Goal: Transaction & Acquisition: Purchase product/service

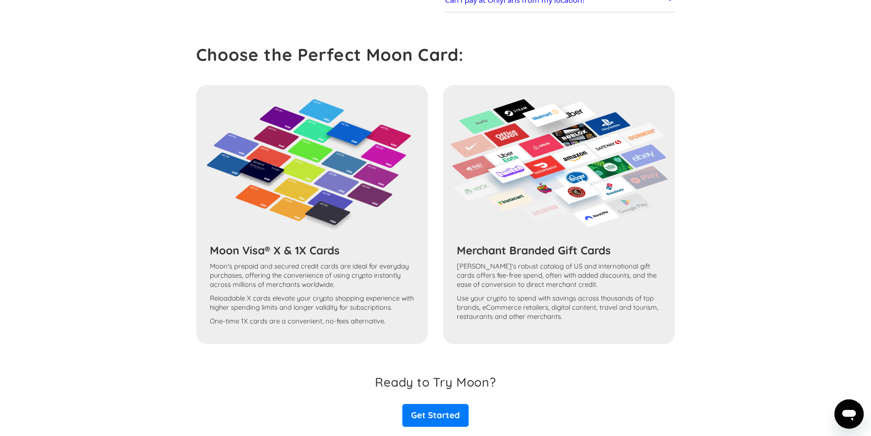
scroll to position [412, 0]
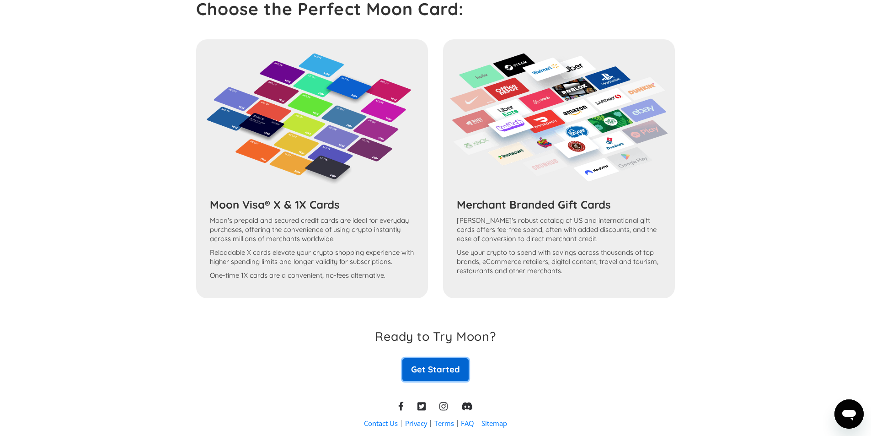
click at [433, 359] on link "Get Started" at bounding box center [435, 369] width 66 height 23
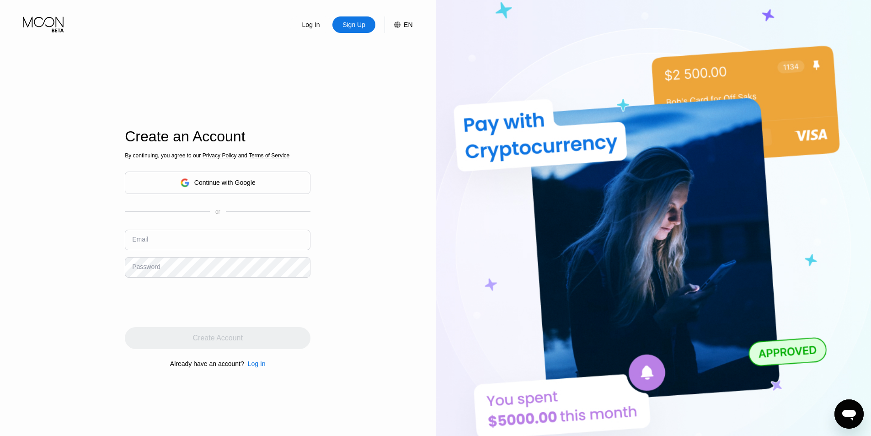
click at [192, 184] on div "Continue with Google" at bounding box center [217, 183] width 75 height 14
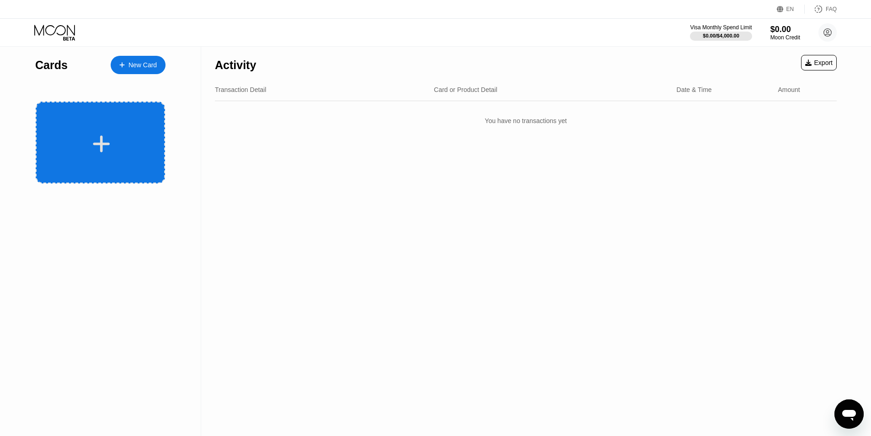
click at [67, 148] on div at bounding box center [101, 144] width 113 height 21
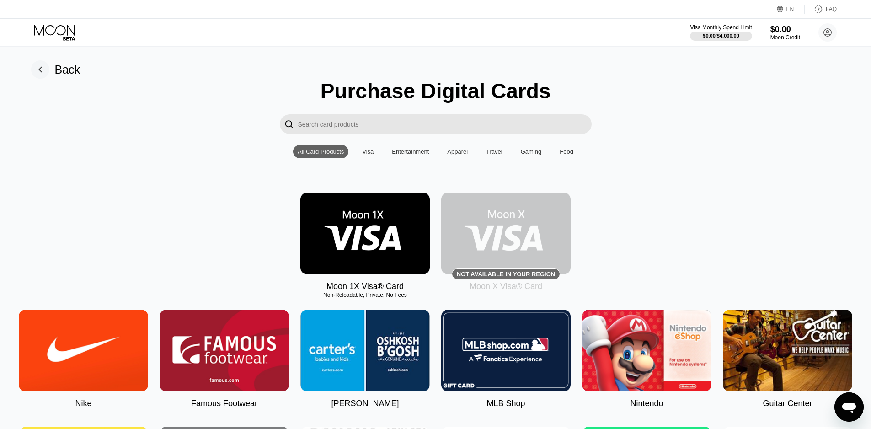
click at [317, 216] on img at bounding box center [364, 234] width 129 height 82
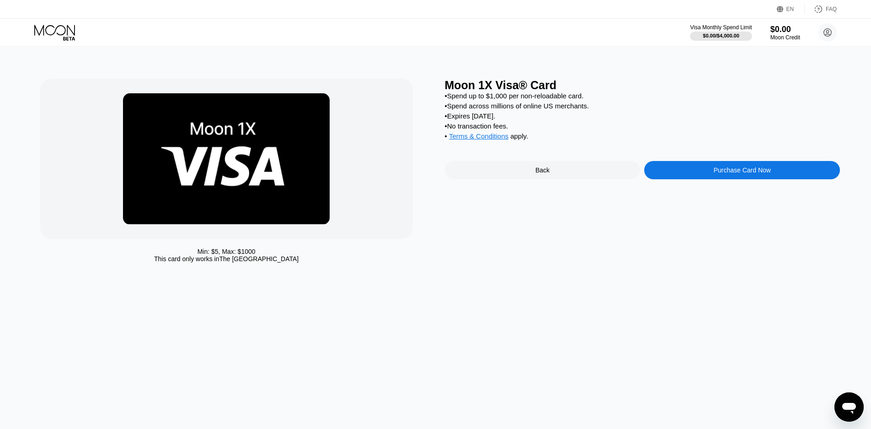
click at [717, 179] on div "Purchase Card Now" at bounding box center [742, 170] width 196 height 18
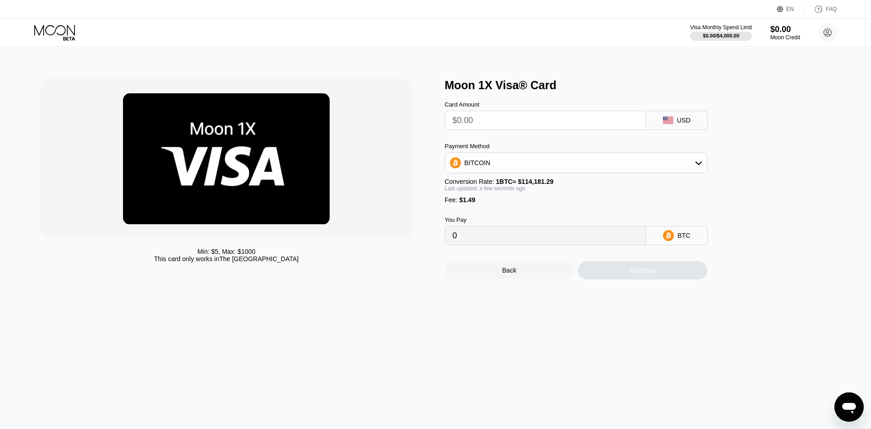
click at [510, 129] on input "text" at bounding box center [546, 120] width 186 height 18
type input "$33"
type input "0.00030207"
type input "$3.0"
type input "0.00003933"
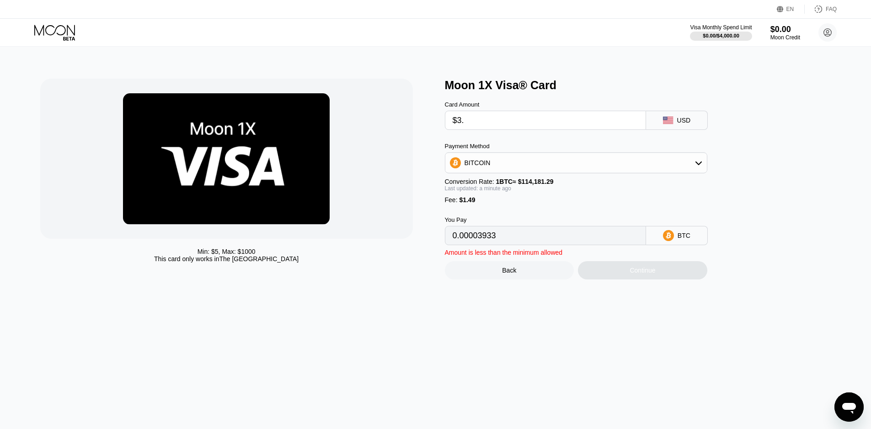
type input "$3"
type input "0"
type input "$1"
type input "0.00002181"
type input "$15.00"
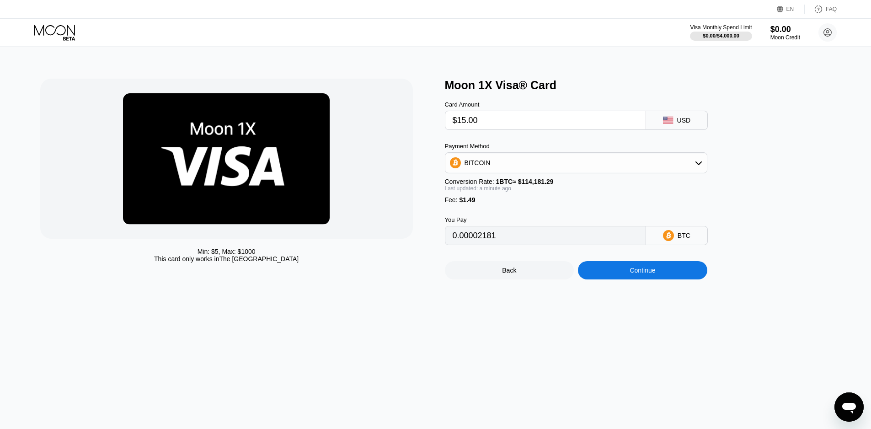
type input "0.00014442"
type input "$15.00"
type input "0.00014444"
